Goal: Manage account settings

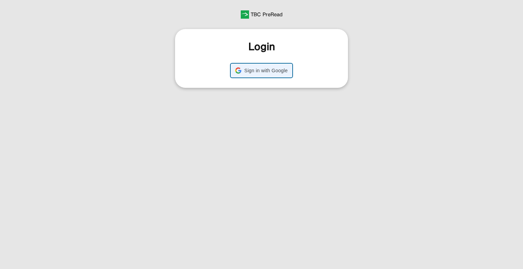
click at [255, 68] on span "Sign in with Google" at bounding box center [265, 71] width 43 height 6
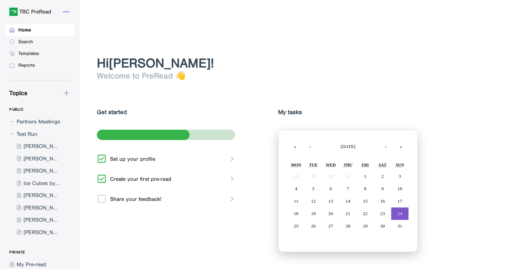
click at [64, 9] on icon at bounding box center [66, 12] width 8 height 8
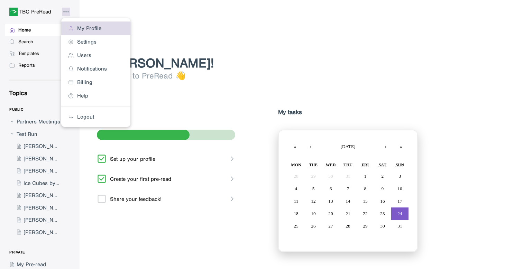
click at [82, 30] on div "My Profile" at bounding box center [89, 28] width 24 height 7
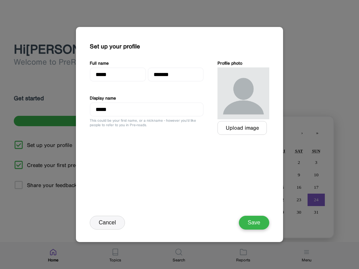
click at [243, 119] on div at bounding box center [244, 93] width 52 height 52
click at [239, 126] on div "Upload image" at bounding box center [242, 128] width 33 height 6
